Goal: Consume media (video, audio): Consume media (video, audio)

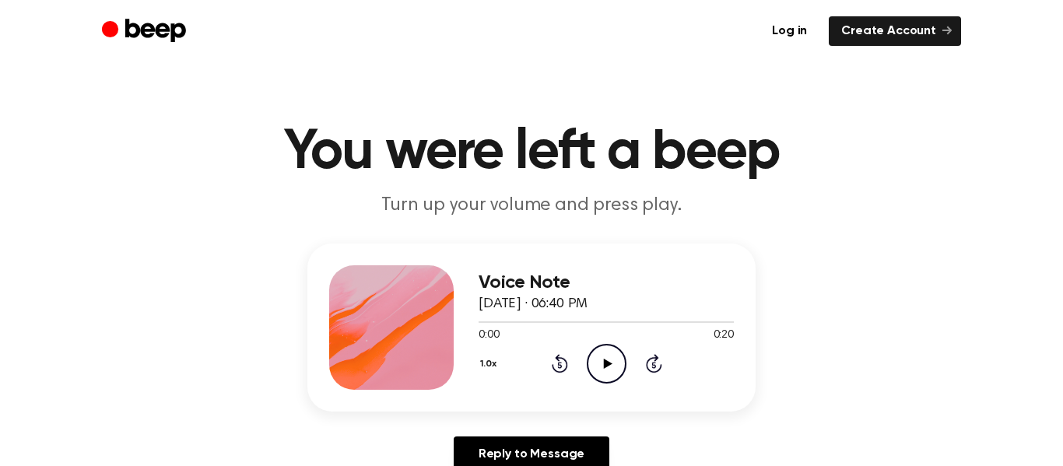
click at [602, 362] on icon "Play Audio" at bounding box center [607, 364] width 40 height 40
click at [603, 370] on icon "Pause Audio" at bounding box center [607, 364] width 40 height 40
click at [605, 373] on icon "Play Audio" at bounding box center [607, 364] width 40 height 40
click at [620, 358] on icon "Play Audio" at bounding box center [607, 364] width 40 height 40
drag, startPoint x: 589, startPoint y: 321, endPoint x: 495, endPoint y: 323, distance: 94.2
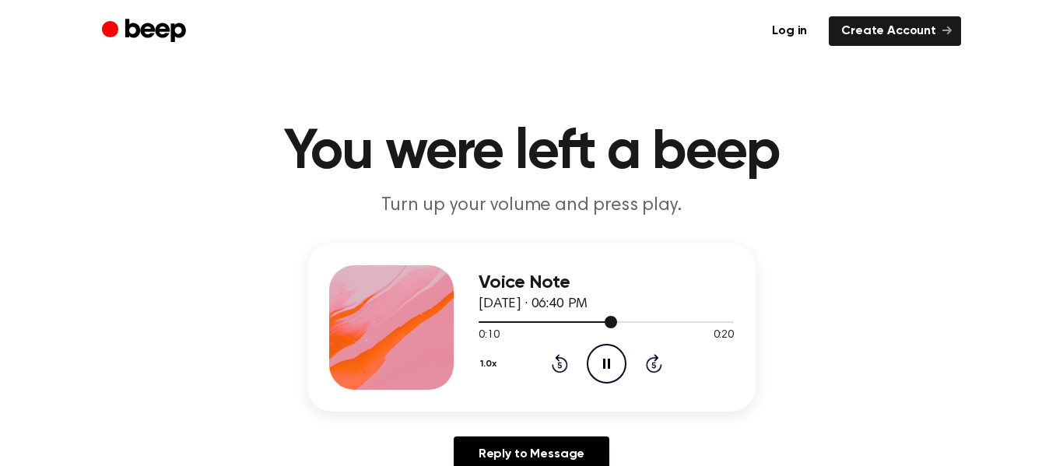
click at [495, 323] on div at bounding box center [606, 321] width 255 height 12
click at [496, 323] on div at bounding box center [606, 321] width 255 height 12
click at [480, 322] on div at bounding box center [606, 321] width 255 height 12
click at [599, 370] on icon "Pause Audio" at bounding box center [607, 364] width 40 height 40
click at [610, 369] on icon "Play Audio" at bounding box center [607, 364] width 40 height 40
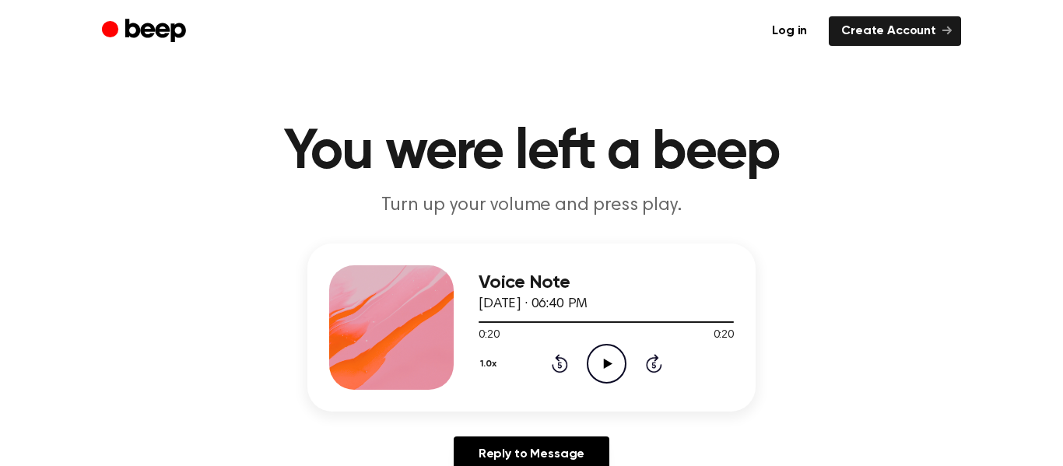
click at [609, 380] on icon "Play Audio" at bounding box center [607, 364] width 40 height 40
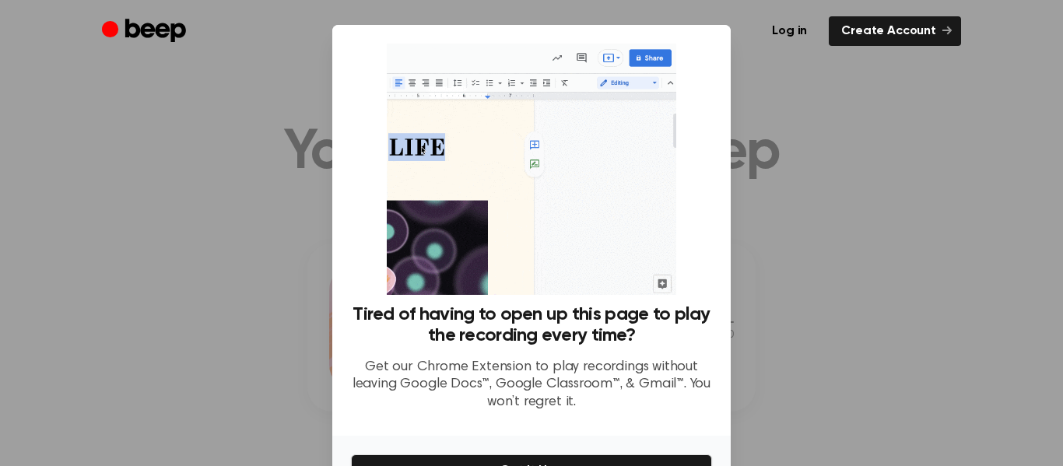
click at [781, 178] on div at bounding box center [531, 233] width 1063 height 466
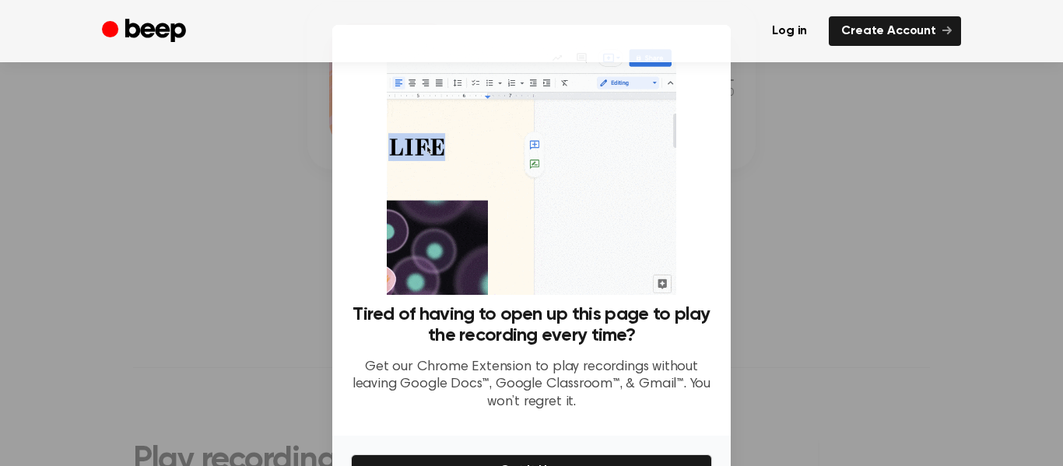
scroll to position [244, 0]
click at [611, 459] on button "Get It Now" at bounding box center [531, 471] width 361 height 33
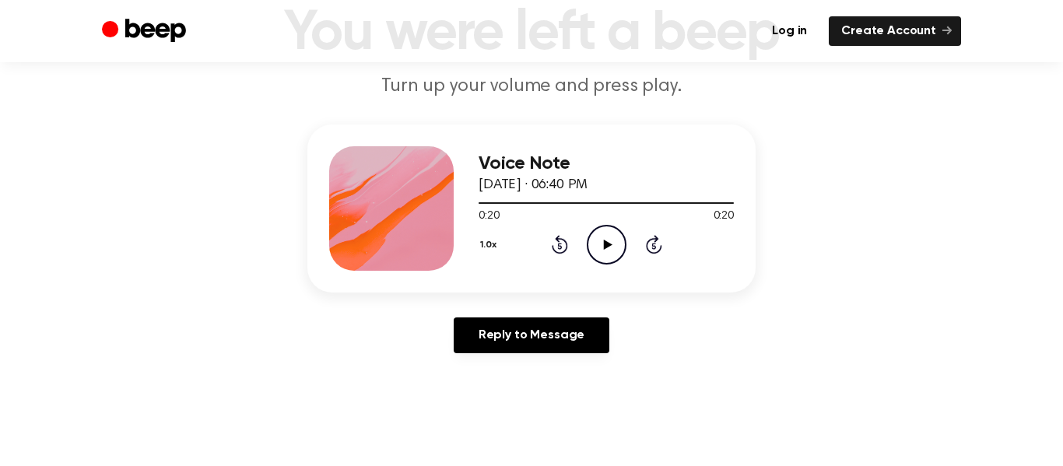
scroll to position [117, 0]
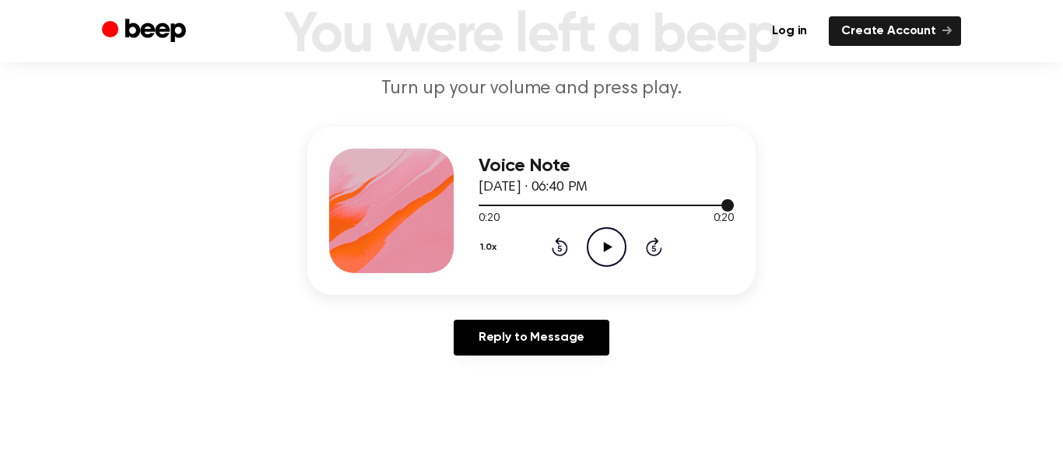
drag, startPoint x: 729, startPoint y: 207, endPoint x: 485, endPoint y: 209, distance: 244.4
click at [485, 209] on div at bounding box center [606, 204] width 255 height 12
click at [608, 244] on icon at bounding box center [607, 247] width 9 height 10
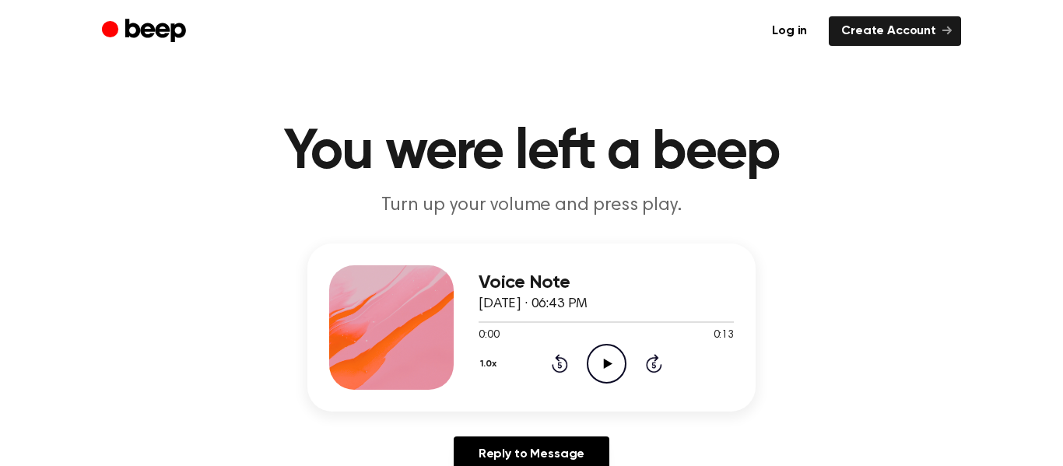
click at [617, 369] on icon "Play Audio" at bounding box center [607, 364] width 40 height 40
click at [603, 376] on icon "Play Audio" at bounding box center [607, 364] width 40 height 40
click at [608, 372] on icon "Play Audio" at bounding box center [607, 364] width 40 height 40
click at [609, 353] on icon "Play Audio" at bounding box center [607, 364] width 40 height 40
click at [593, 356] on icon "Play Audio" at bounding box center [607, 364] width 40 height 40
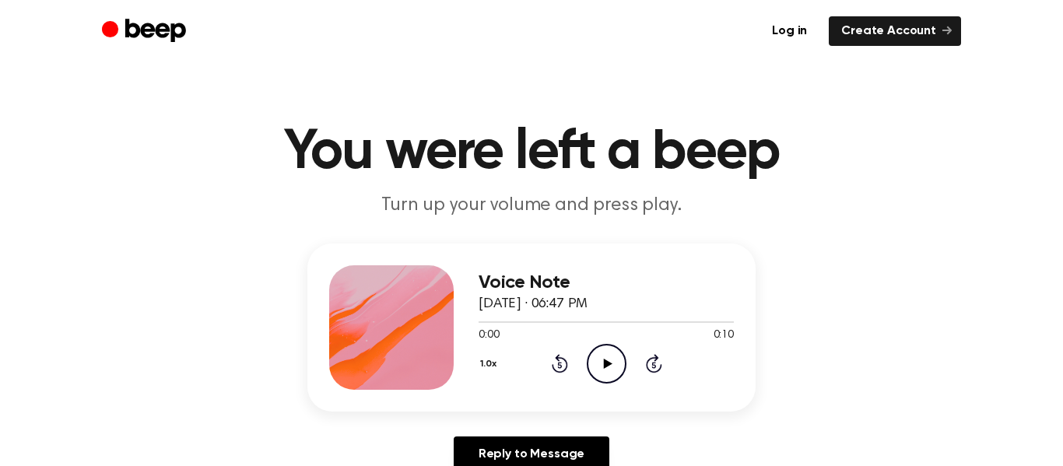
click at [601, 370] on icon "Play Audio" at bounding box center [607, 364] width 40 height 40
click at [623, 367] on icon "Play Audio" at bounding box center [607, 364] width 40 height 40
